Goal: Navigation & Orientation: Go to known website

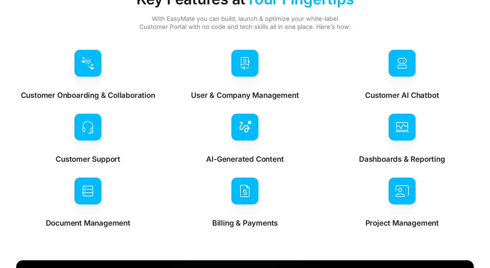
scroll to position [1887, 0]
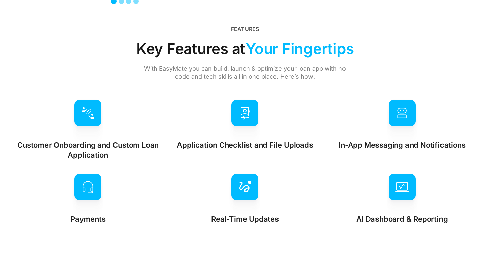
scroll to position [1742, 0]
